Goal: Use online tool/utility

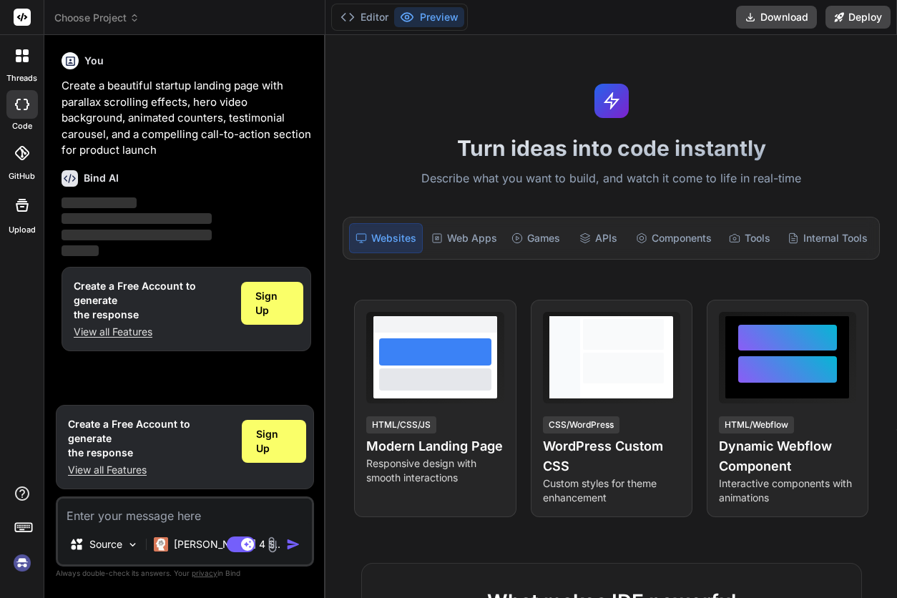
click at [138, 205] on p "‌" at bounding box center [186, 203] width 250 height 16
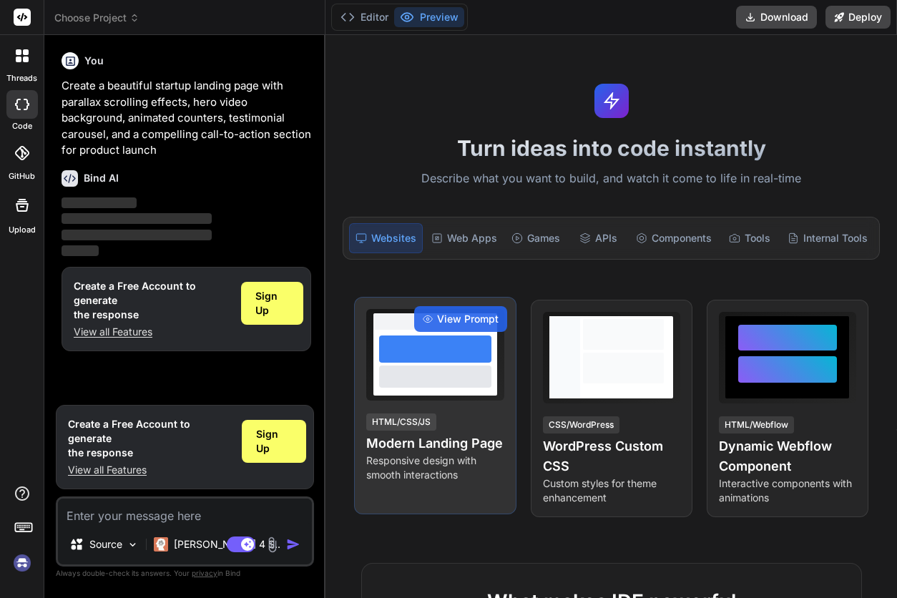
scroll to position [167, 0]
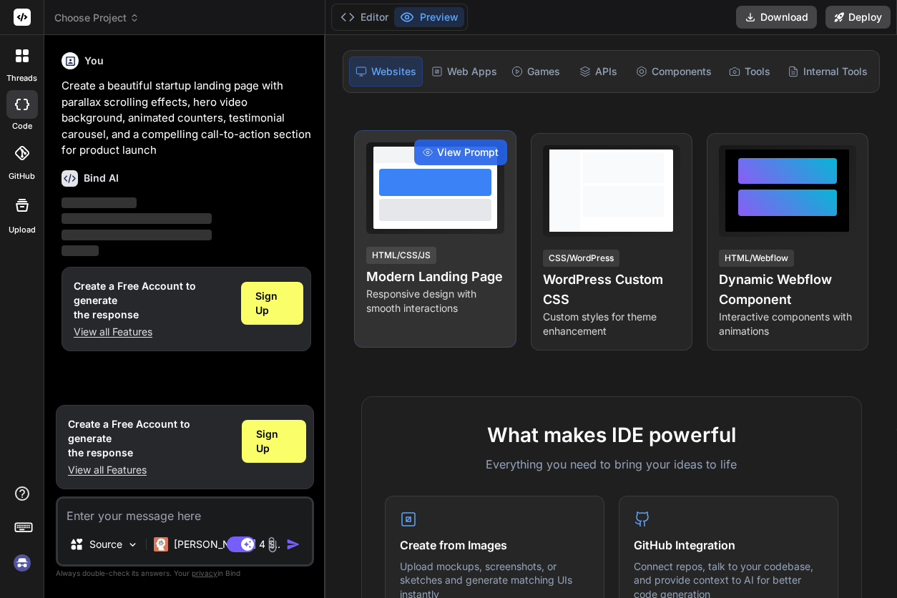
click at [420, 269] on h4 "Modern Landing Page" at bounding box center [434, 277] width 137 height 20
click at [421, 270] on h4 "Modern Landing Page" at bounding box center [434, 277] width 137 height 20
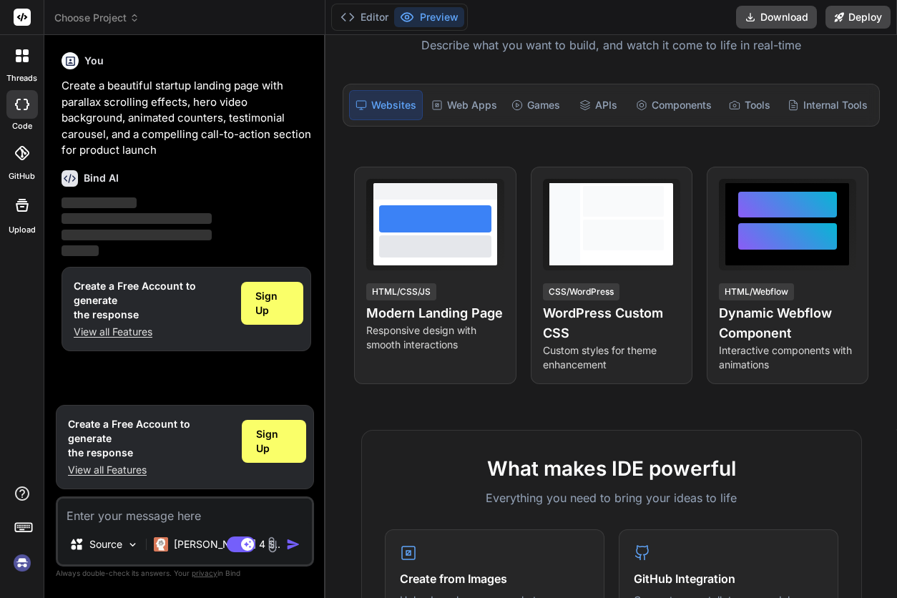
scroll to position [0, 0]
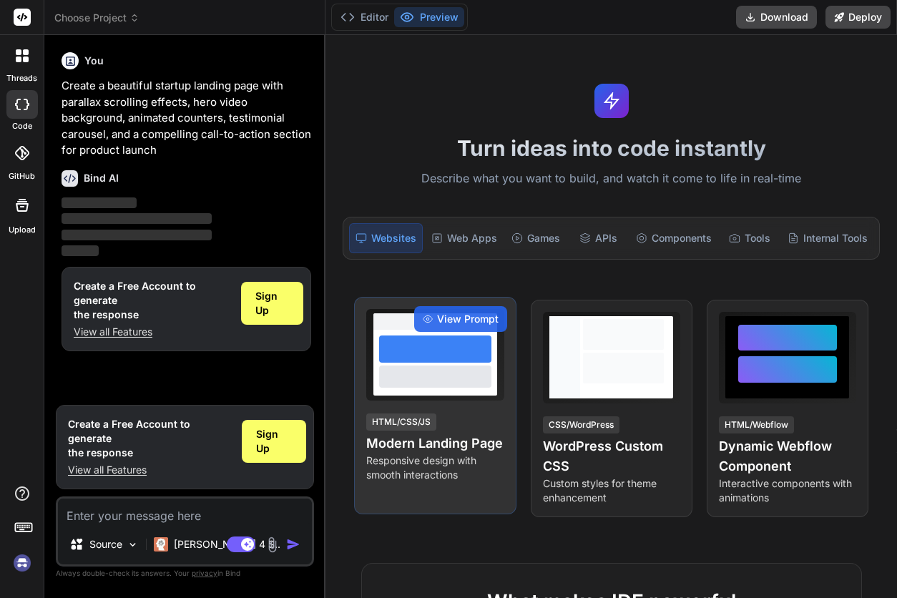
click at [403, 445] on h4 "Modern Landing Page" at bounding box center [434, 443] width 137 height 20
click at [437, 315] on span "View Prompt" at bounding box center [467, 319] width 61 height 14
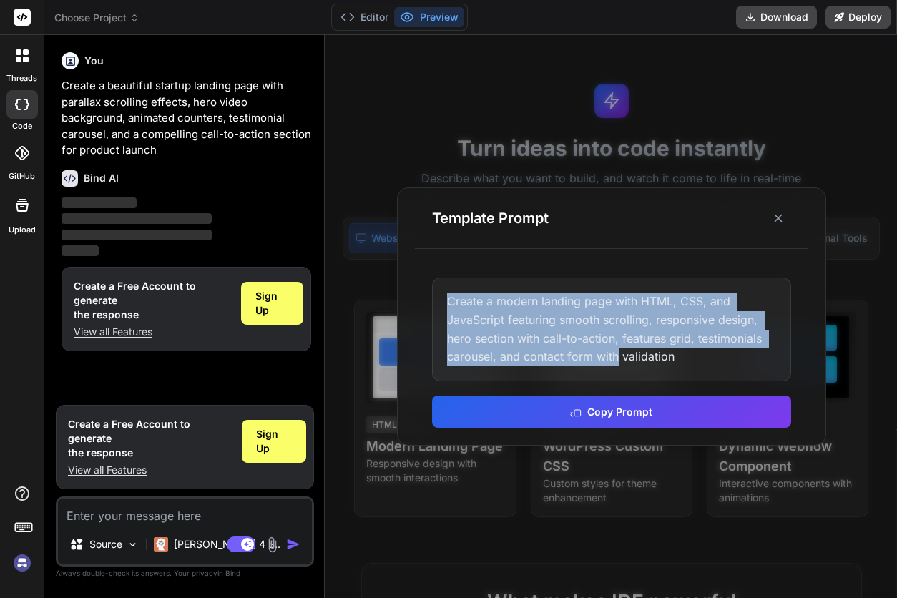
drag, startPoint x: 448, startPoint y: 297, endPoint x: 591, endPoint y: 339, distance: 148.2
click at [606, 345] on div "Create a modern landing page with HTML, CSS, and JavaScript featuring smooth sc…" at bounding box center [611, 328] width 359 height 103
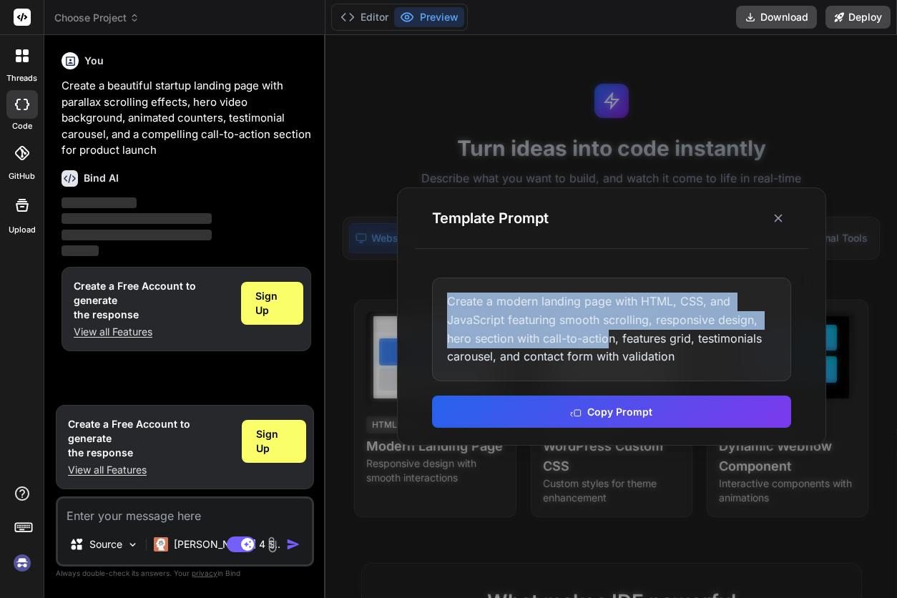
click at [448, 300] on div "Create a modern landing page with HTML, CSS, and JavaScript featuring smooth sc…" at bounding box center [611, 328] width 359 height 103
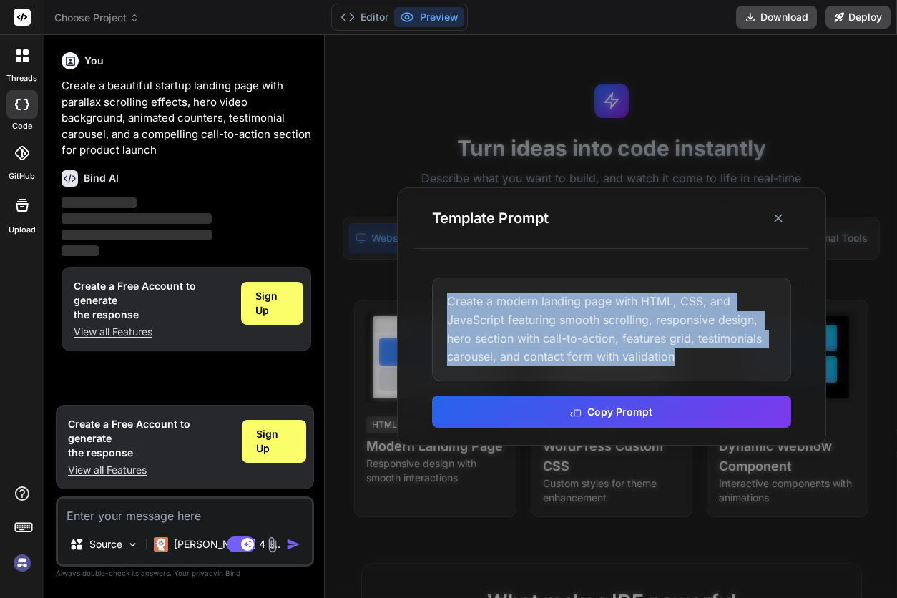
drag, startPoint x: 448, startPoint y: 300, endPoint x: 712, endPoint y: 365, distance: 271.9
click at [712, 365] on div "Create a modern landing page with HTML, CSS, and JavaScript featuring smooth sc…" at bounding box center [611, 328] width 359 height 103
copy div "Create a modern landing page with HTML, CSS, and JavaScript featuring smooth sc…"
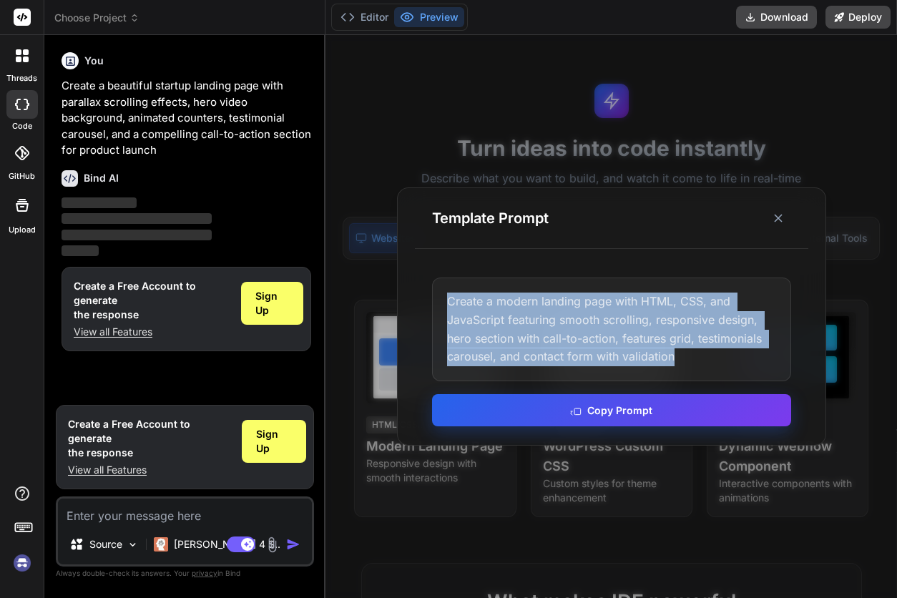
click at [624, 408] on button "Copy Prompt" at bounding box center [611, 410] width 359 height 32
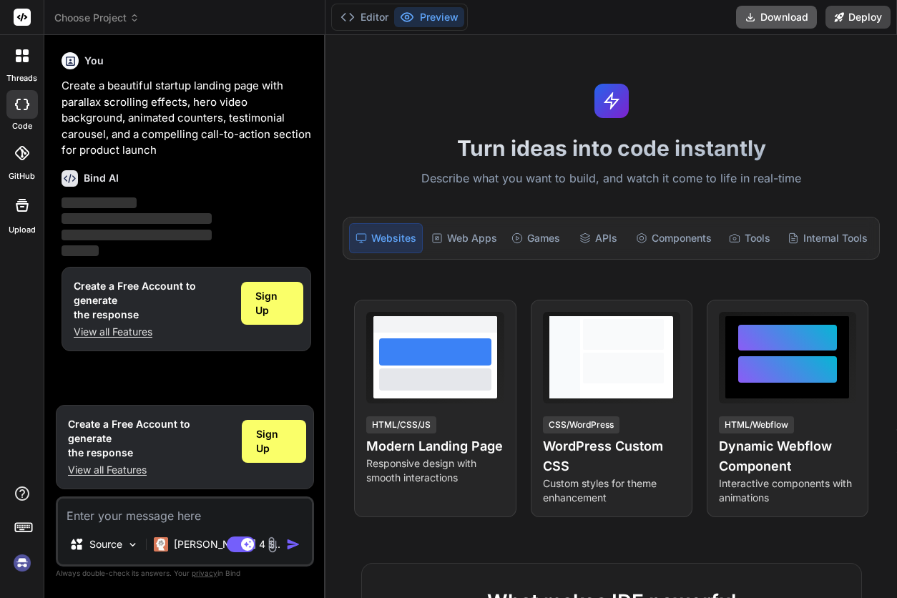
type textarea "x"
